Goal: Obtain resource: Download file/media

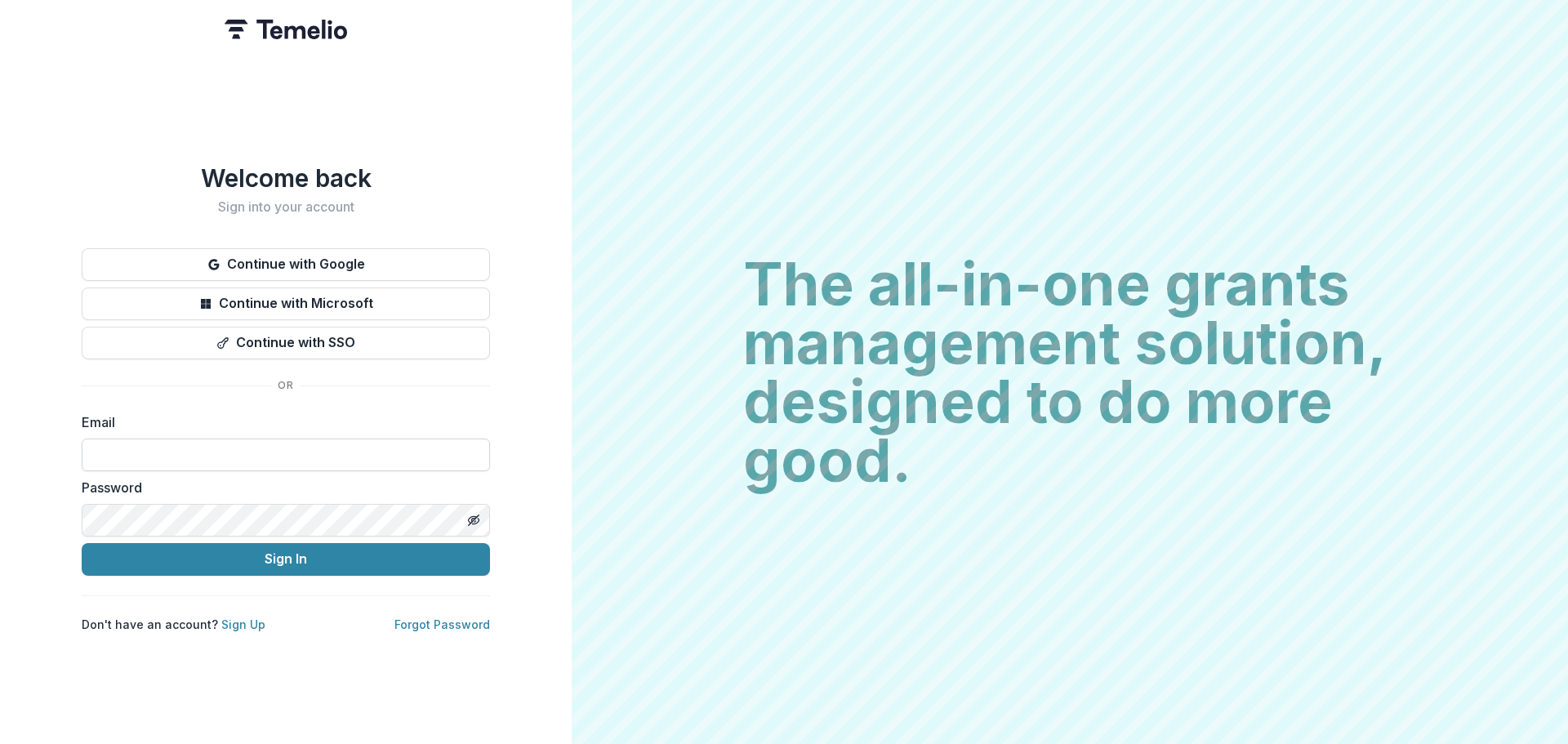
click at [221, 444] on input at bounding box center [285, 455] width 408 height 33
type input "**********"
click at [469, 515] on icon "Toggle password visibility" at bounding box center [474, 520] width 13 height 13
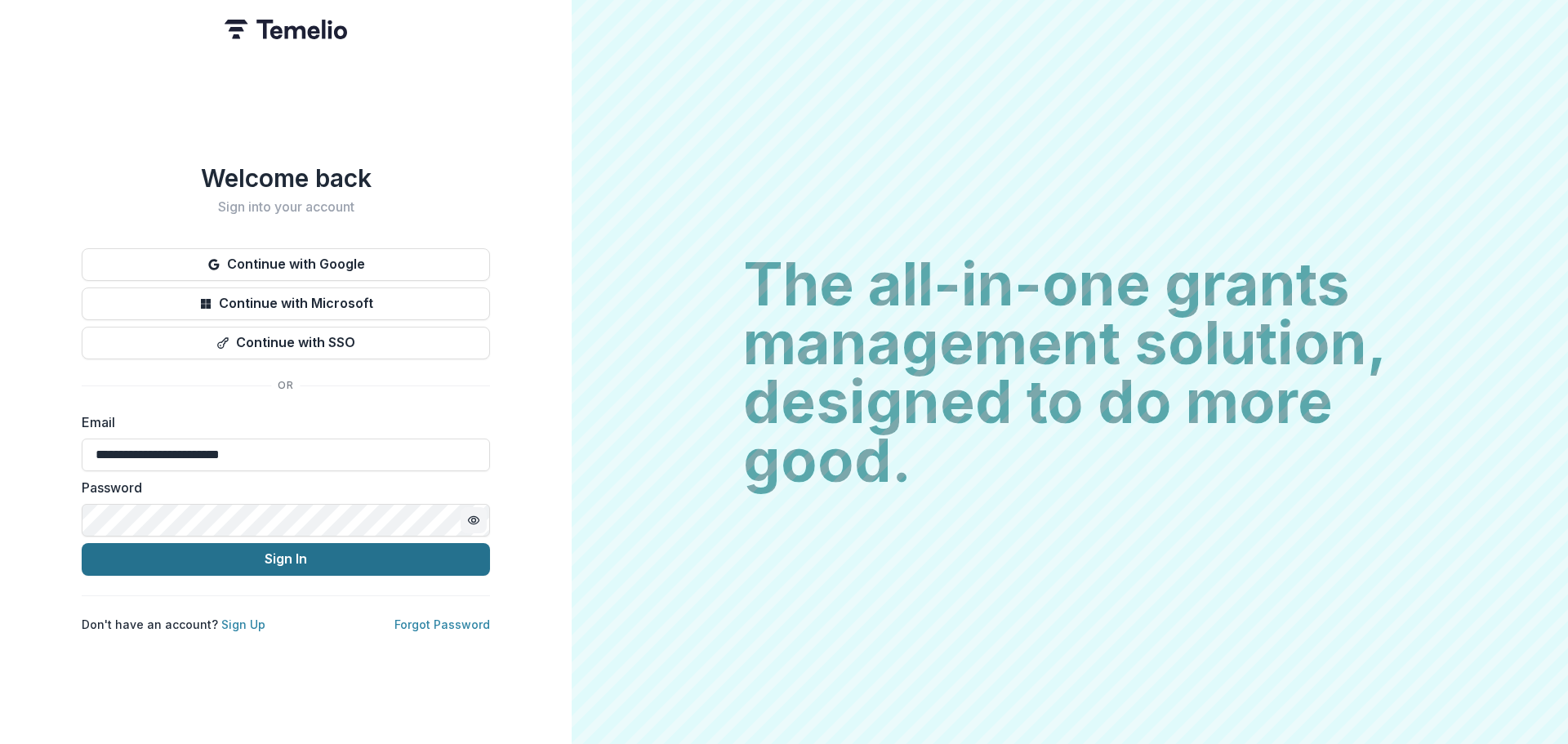
click at [310, 550] on button "Sign In" at bounding box center [285, 559] width 408 height 33
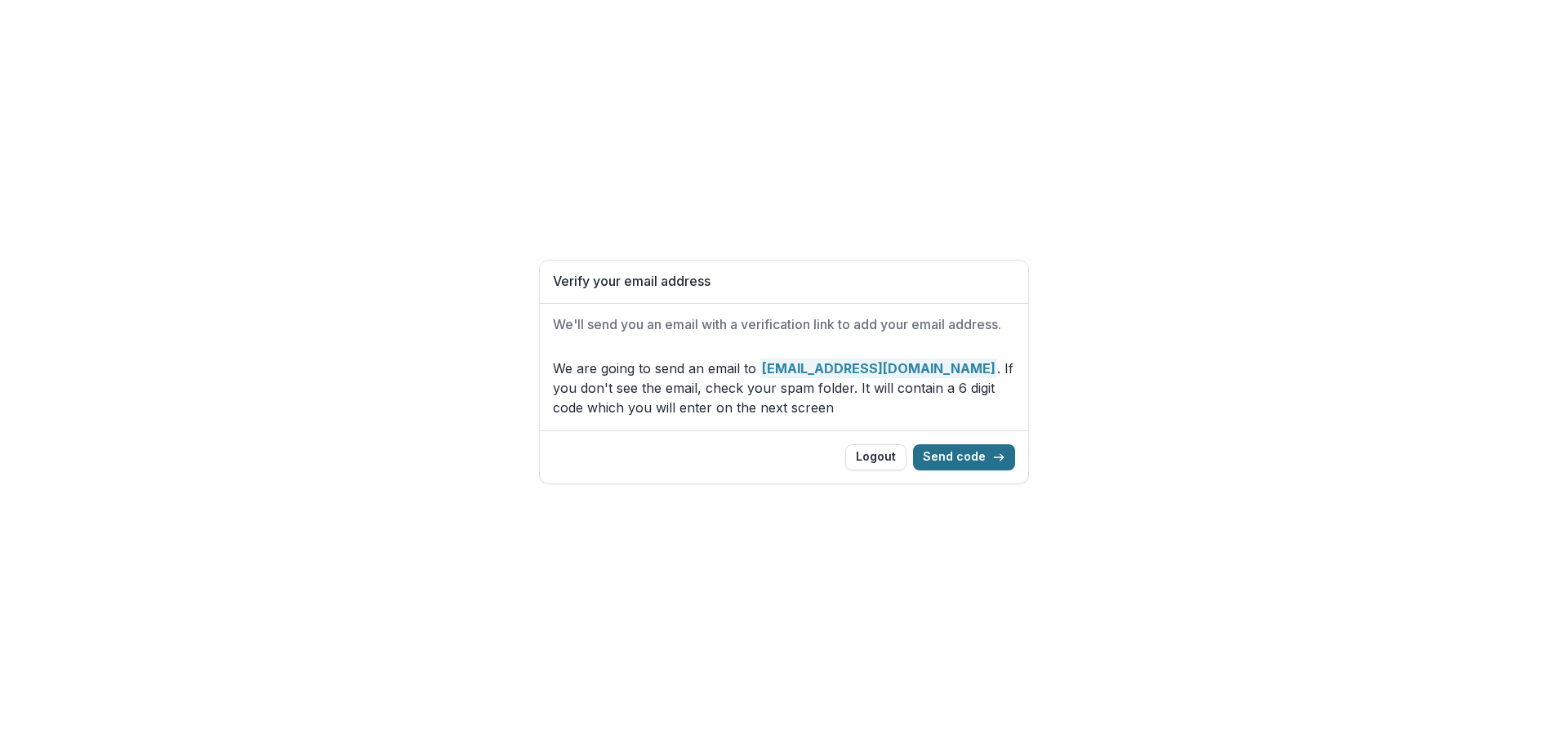
click at [998, 456] on icon "button" at bounding box center [999, 457] width 13 height 13
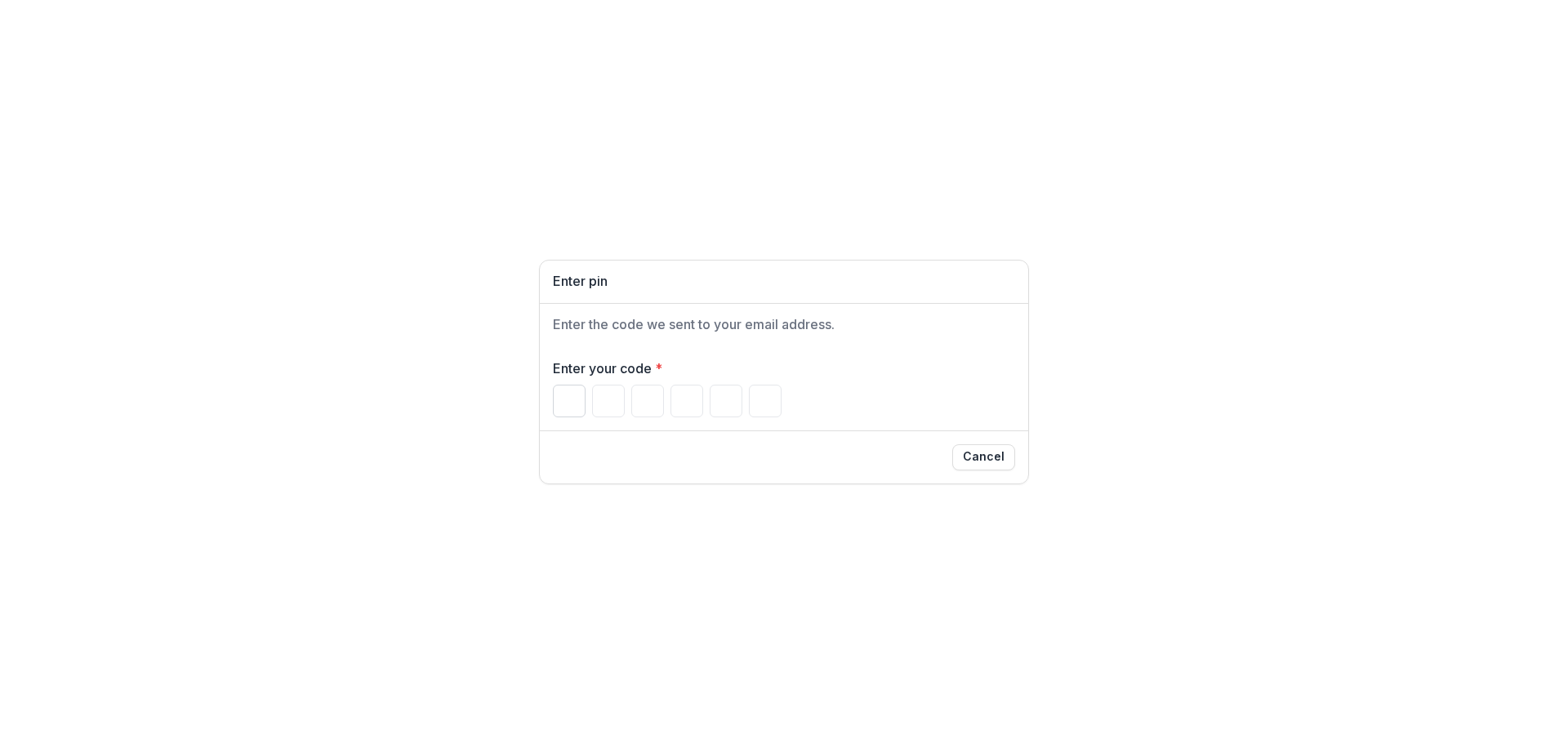
click at [557, 397] on input "Please enter your pin code" at bounding box center [569, 400] width 33 height 33
type input "*"
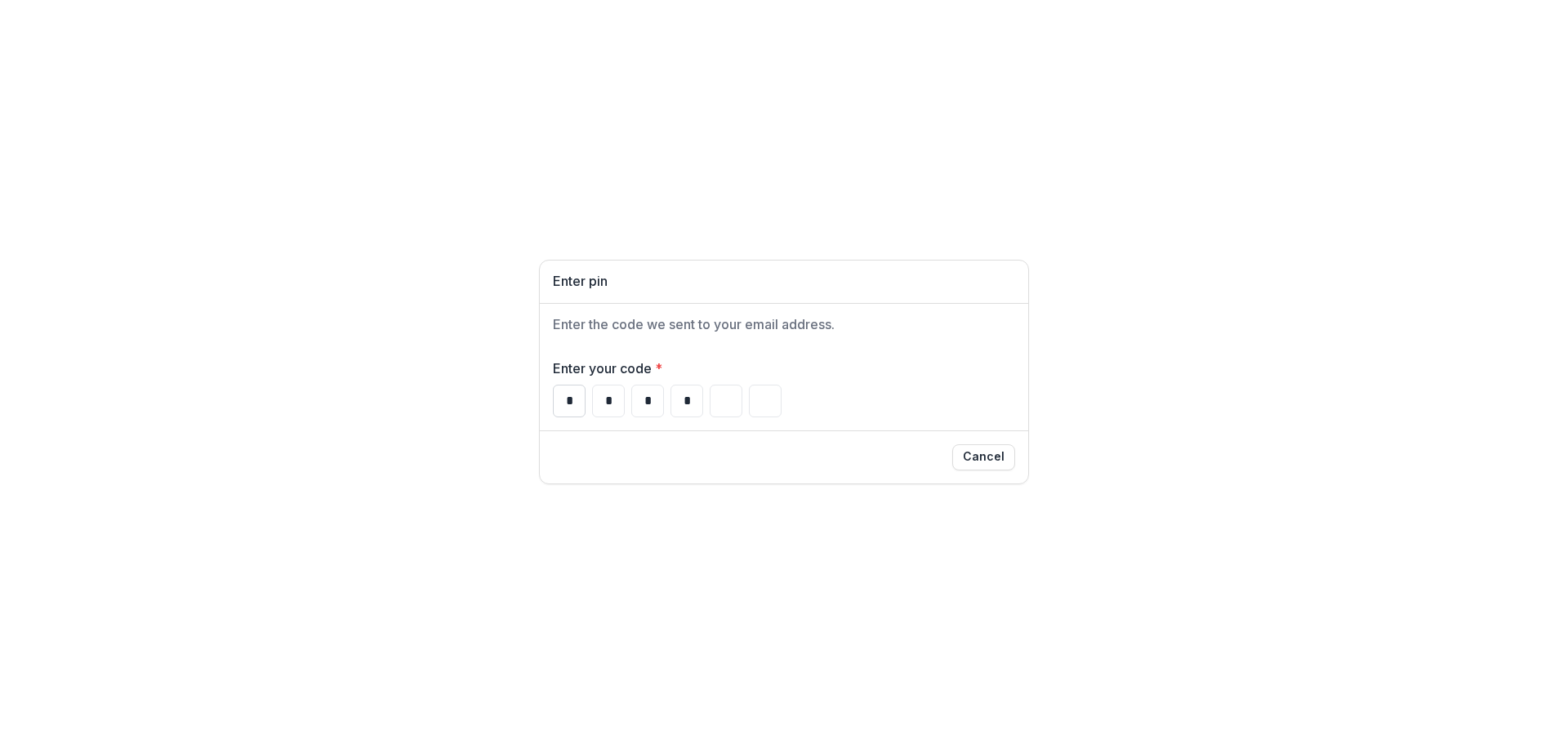
type input "*"
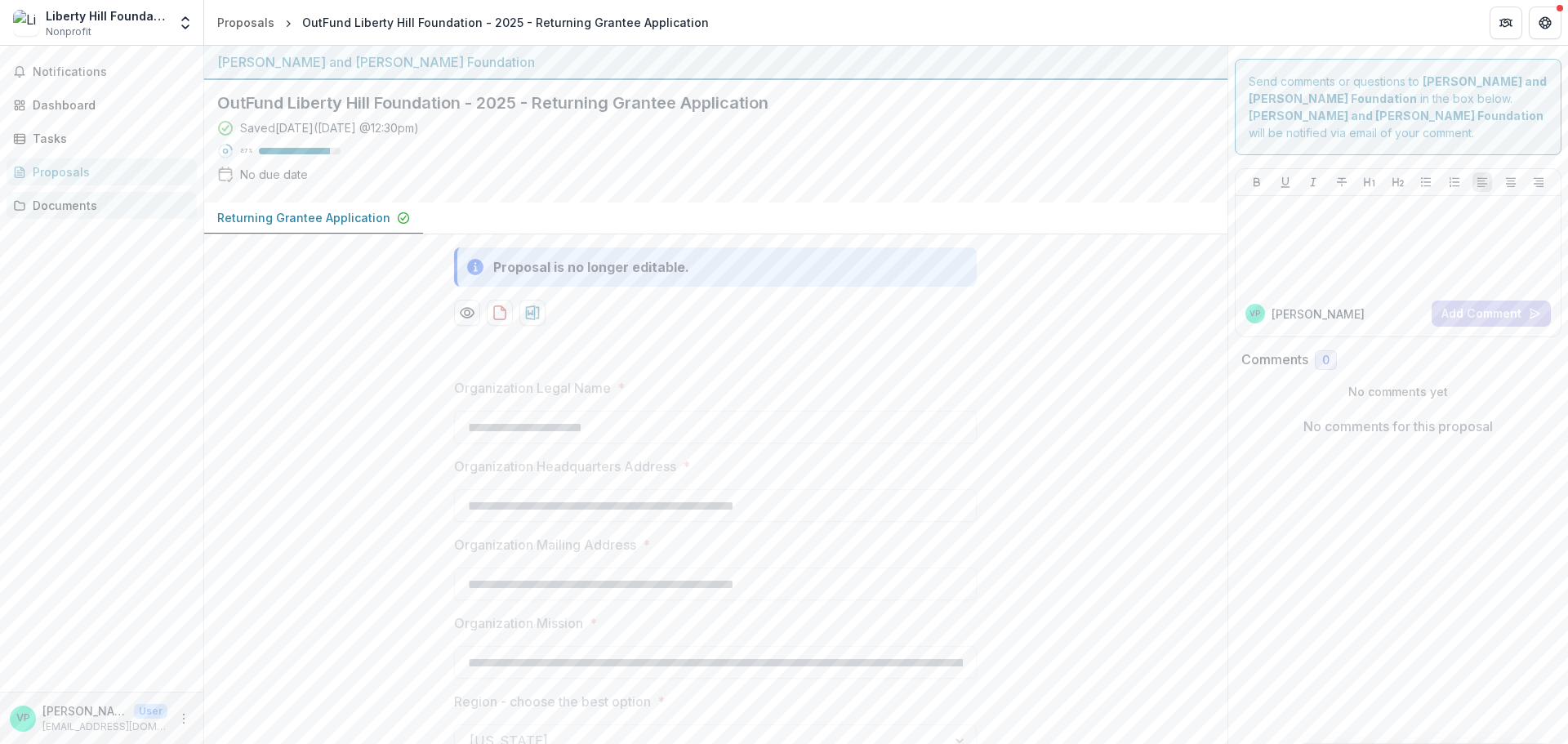
click at [93, 198] on div "Documents" at bounding box center [108, 205] width 151 height 18
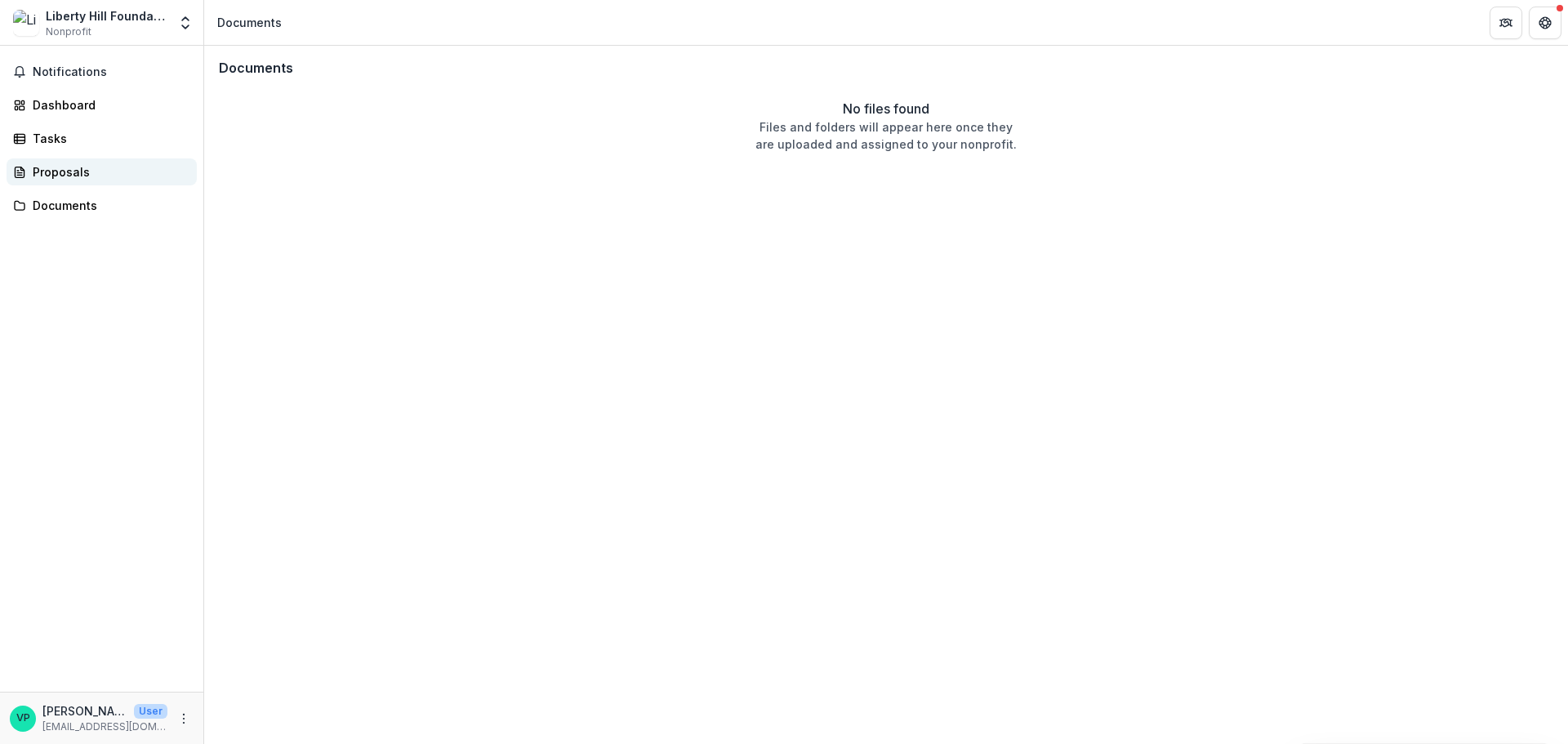
click at [95, 179] on div "Proposals" at bounding box center [108, 172] width 151 height 18
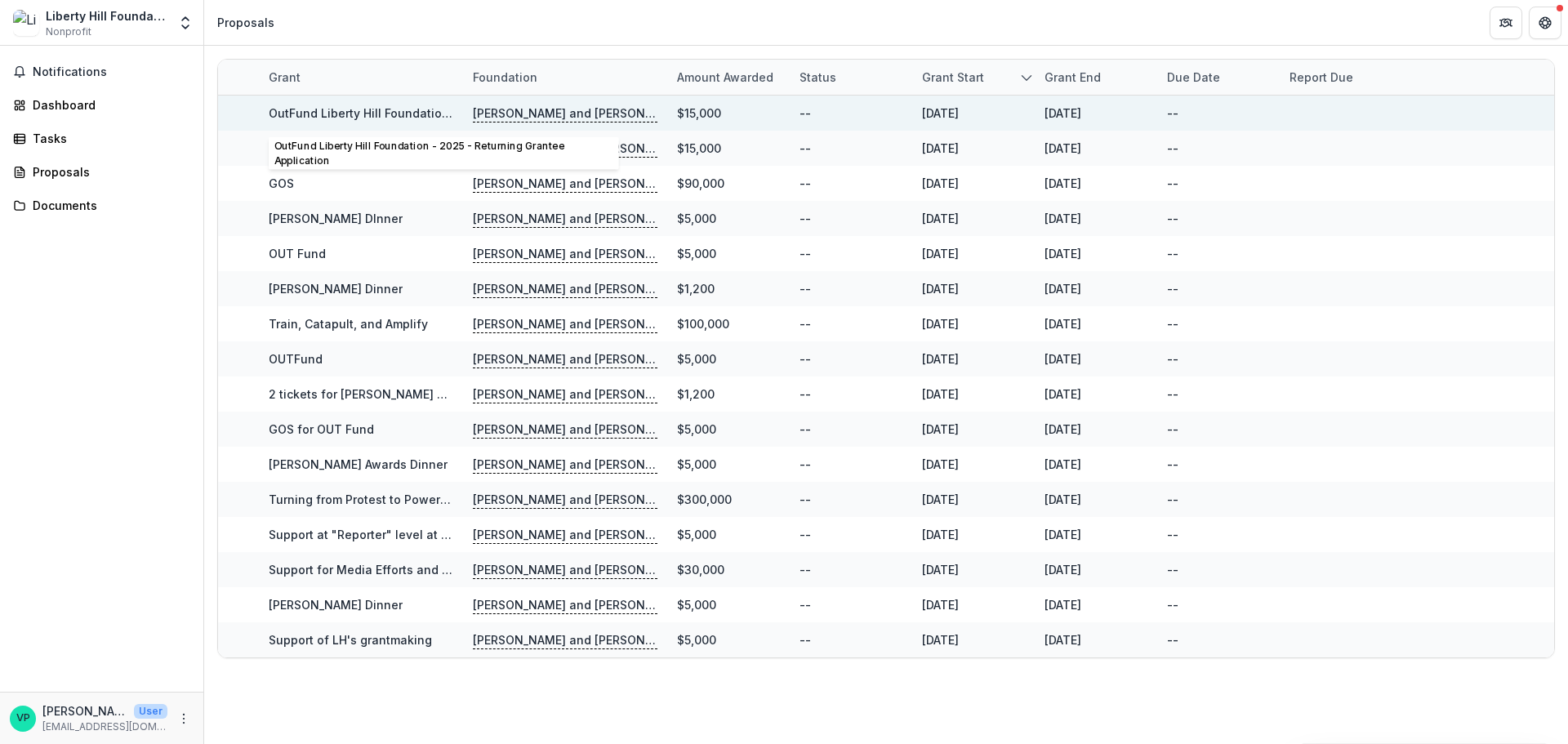
click at [379, 109] on link "OutFund Liberty Hill Foundation - 2025 - Returning Grantee Application" at bounding box center [471, 113] width 406 height 14
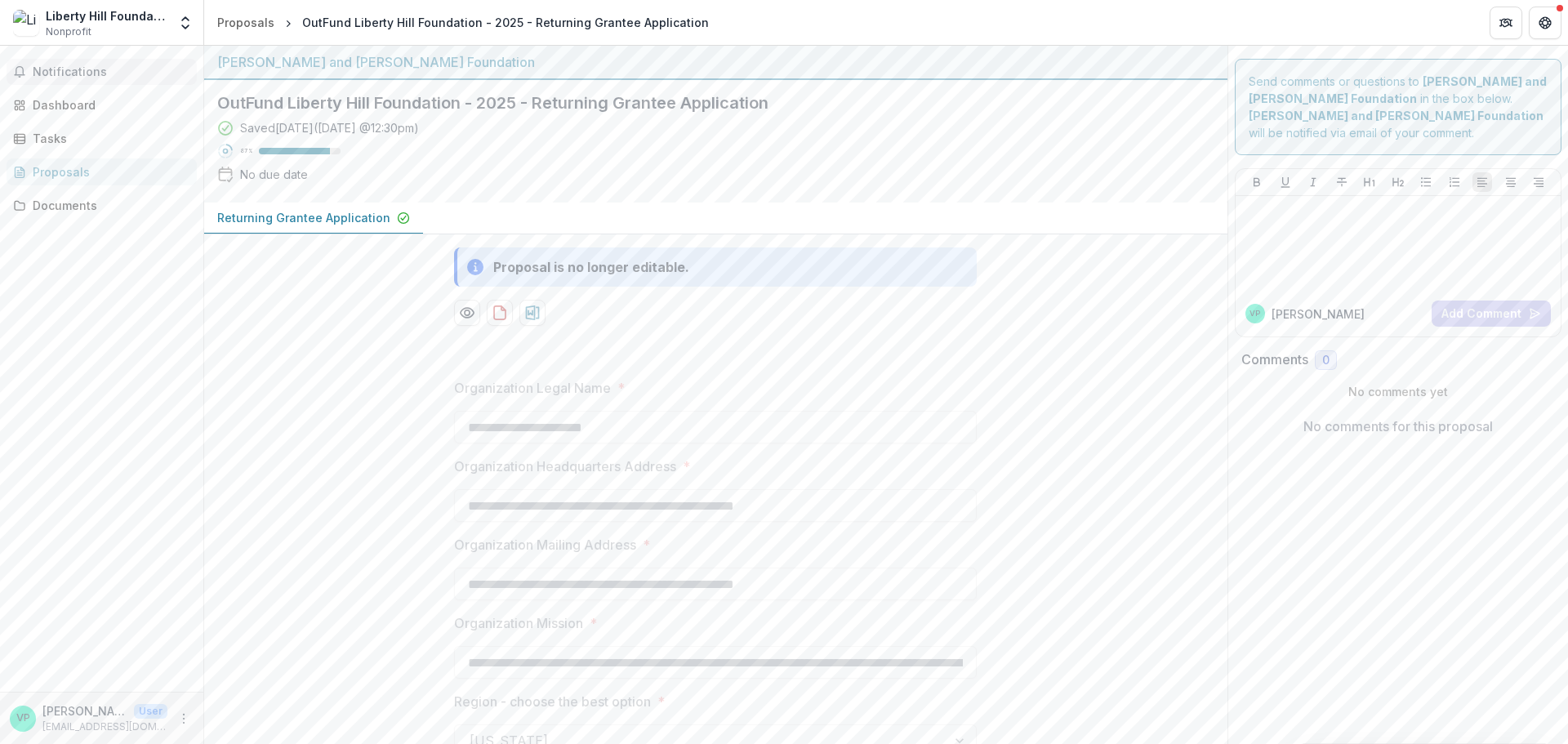
click at [72, 62] on button "Notifications" at bounding box center [102, 71] width 190 height 26
click at [89, 109] on div "Dashboard" at bounding box center [108, 104] width 151 height 18
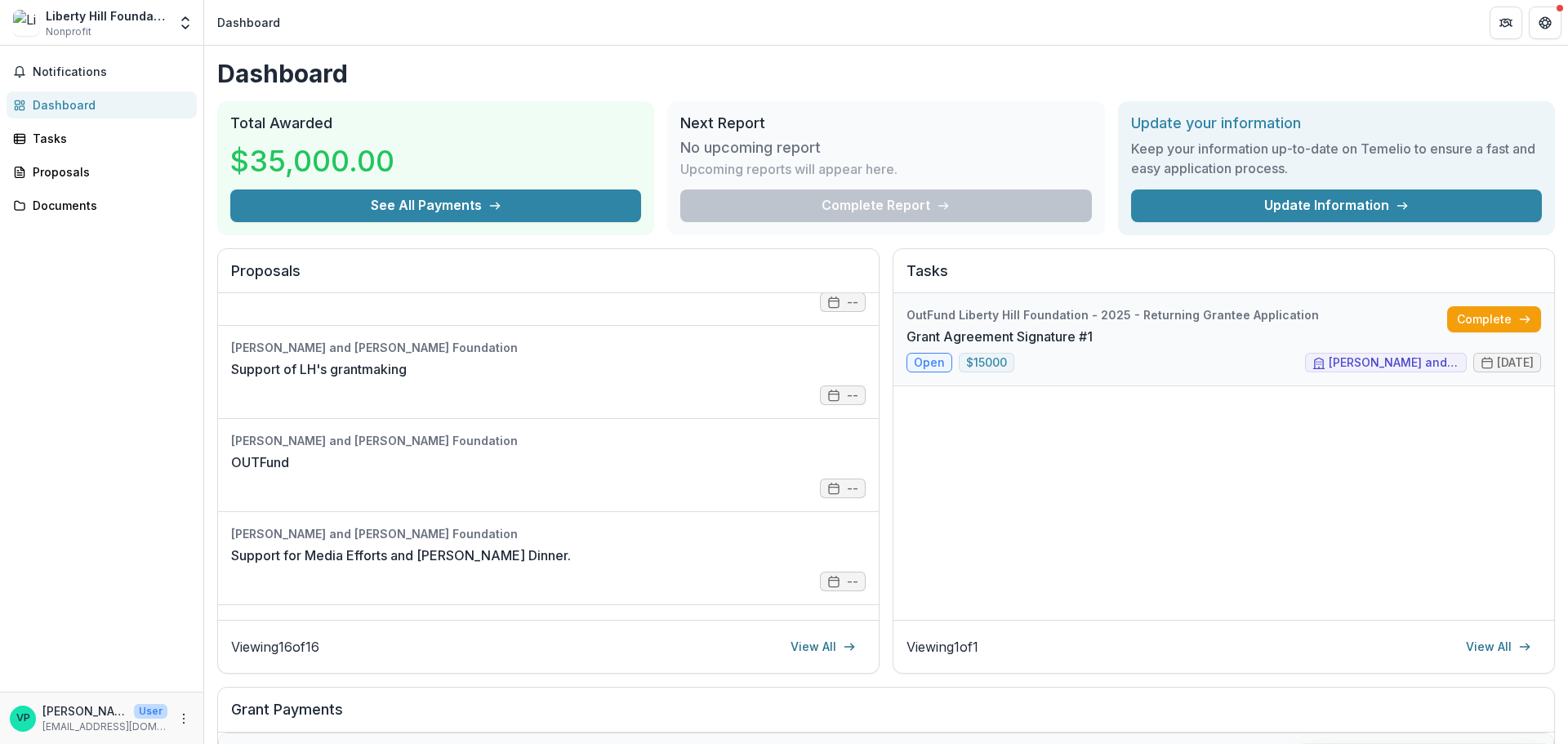
click at [1093, 326] on link "Grant Agreement Signature #1" at bounding box center [999, 335] width 186 height 19
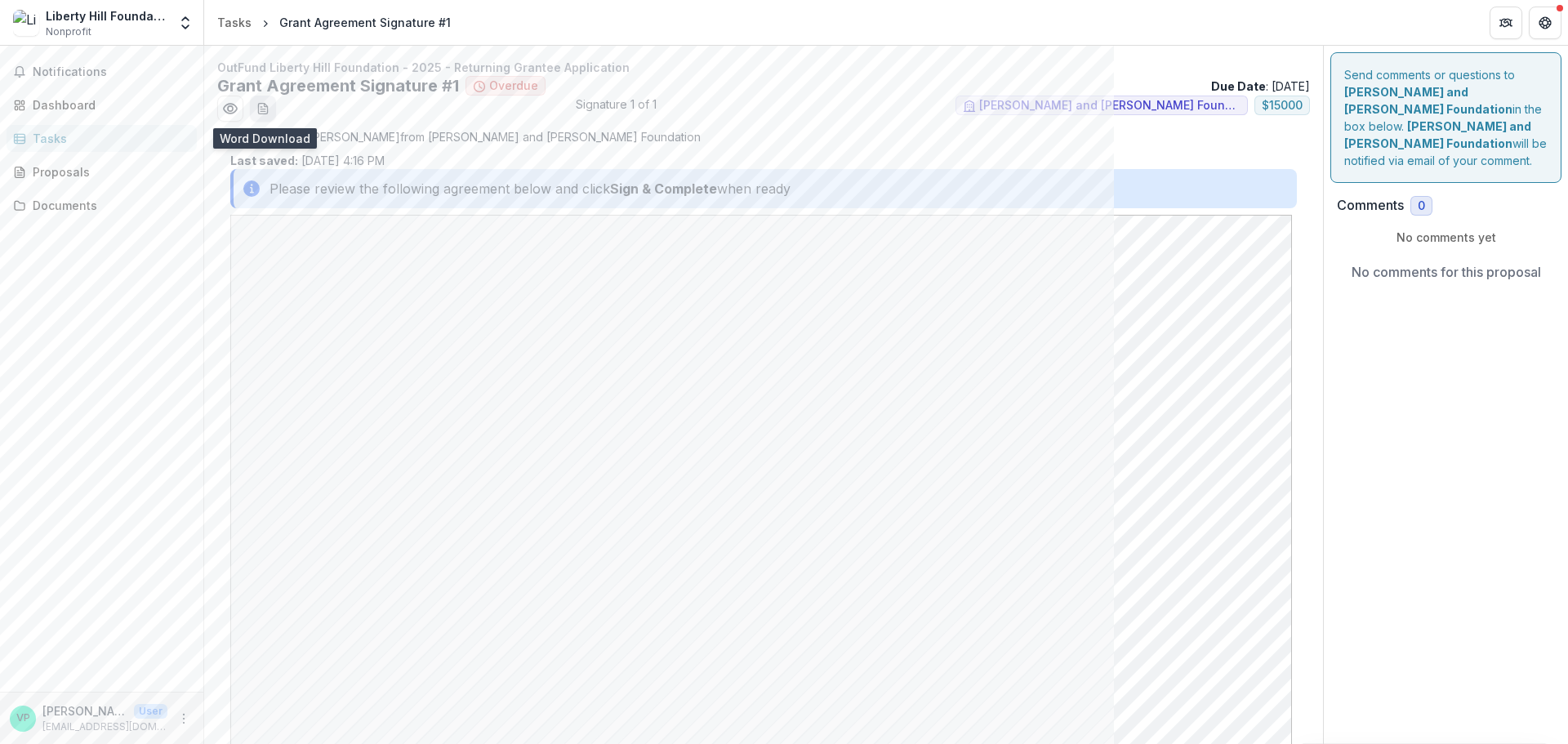
click at [260, 108] on icon "download-word-button" at bounding box center [263, 108] width 13 height 13
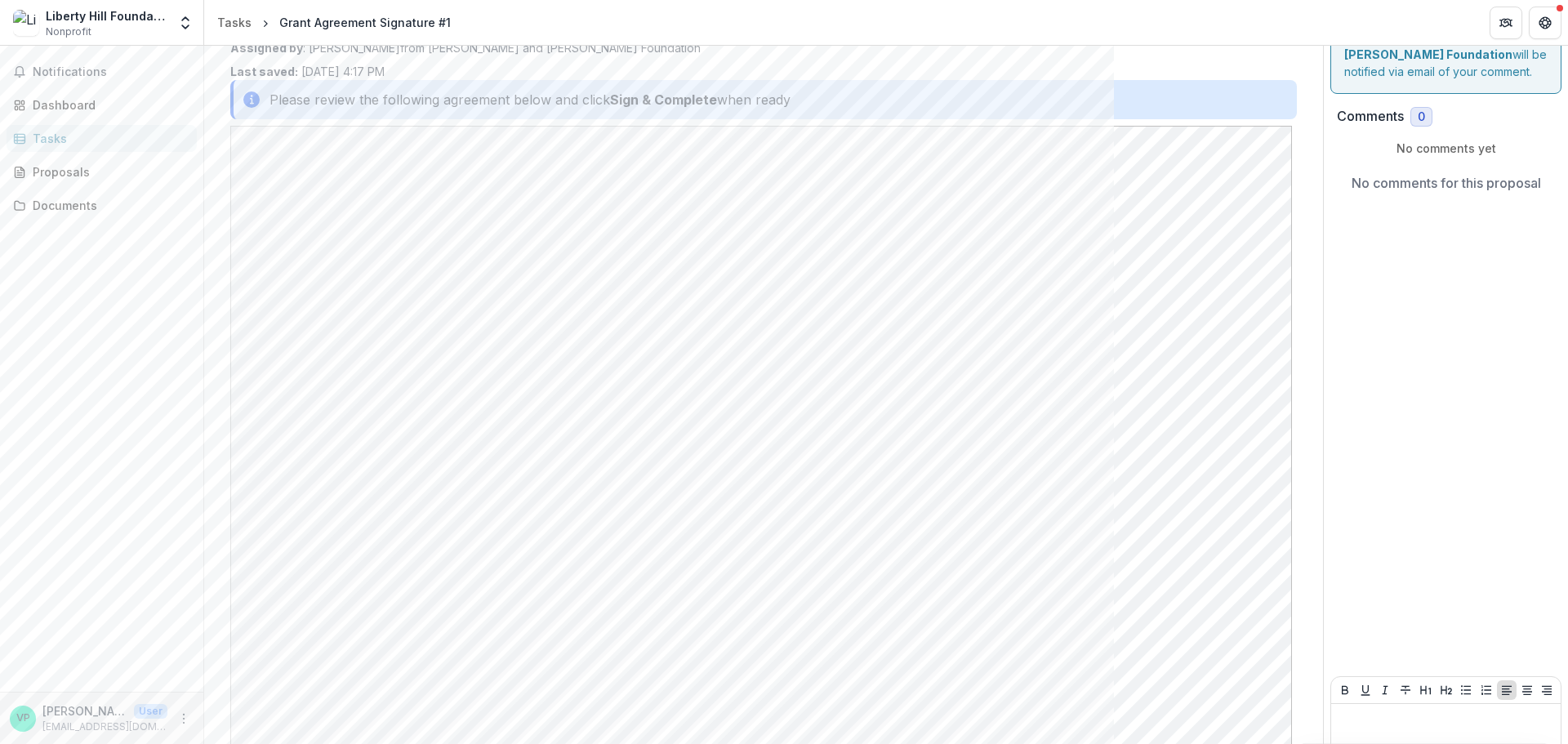
scroll to position [197, 0]
